Goal: Navigation & Orientation: Find specific page/section

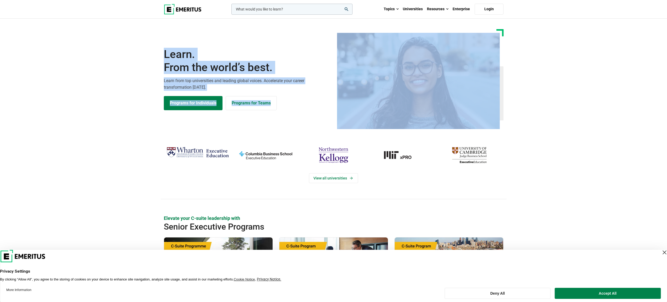
drag, startPoint x: 161, startPoint y: 48, endPoint x: 591, endPoint y: 103, distance: 434.3
click at [591, 103] on section "Learn. From the world’s best. Learn from top universities and leading global vo…" at bounding box center [333, 79] width 667 height 100
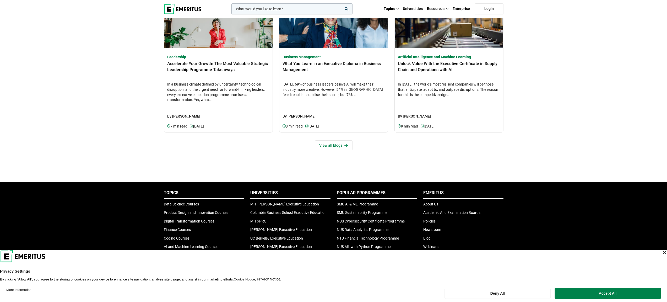
scroll to position [1756, 0]
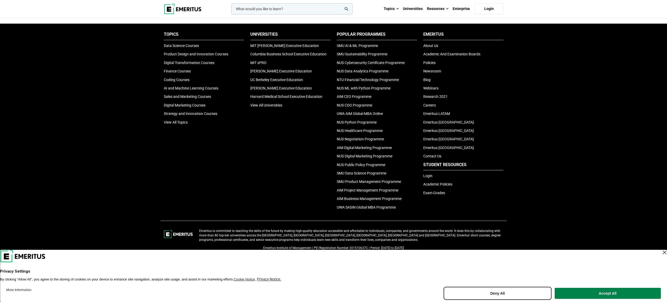
drag, startPoint x: 525, startPoint y: 290, endPoint x: 541, endPoint y: 265, distance: 29.7
click at [525, 290] on button "Deny All" at bounding box center [498, 292] width 106 height 11
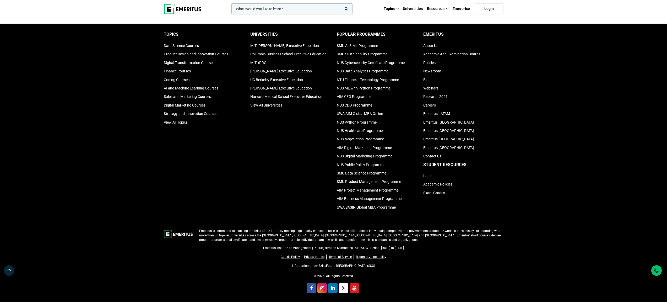
click at [589, 182] on footer "Topics Data Science Courses Product Design and Innovation Courses Digital Trans…" at bounding box center [333, 122] width 667 height 197
click at [313, 259] on div "Emeritus Institute of Management | PEI Registration Number 201510637C | Period:…" at bounding box center [334, 268] width 346 height 52
click at [316, 255] on link "Privacy Notice" at bounding box center [315, 256] width 23 height 5
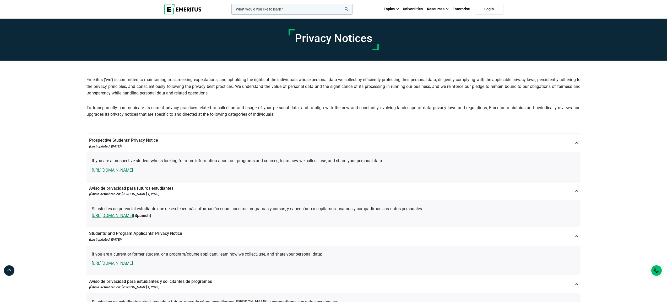
click at [133, 170] on link "[URL][DOMAIN_NAME]" at bounding box center [112, 170] width 41 height 7
